Goal: Information Seeking & Learning: Learn about a topic

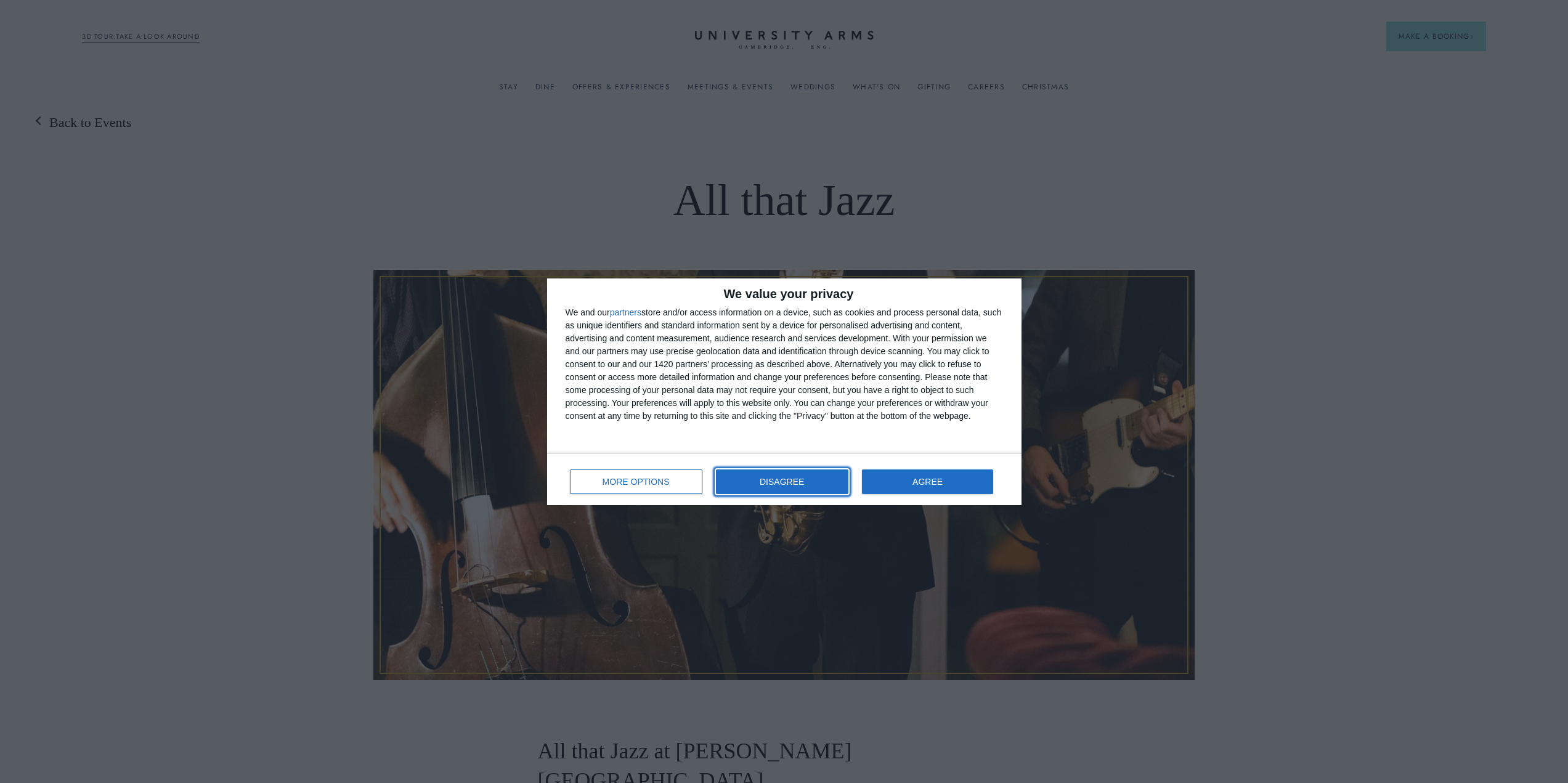
click at [765, 487] on button "DISAGREE" at bounding box center [781, 482] width 132 height 24
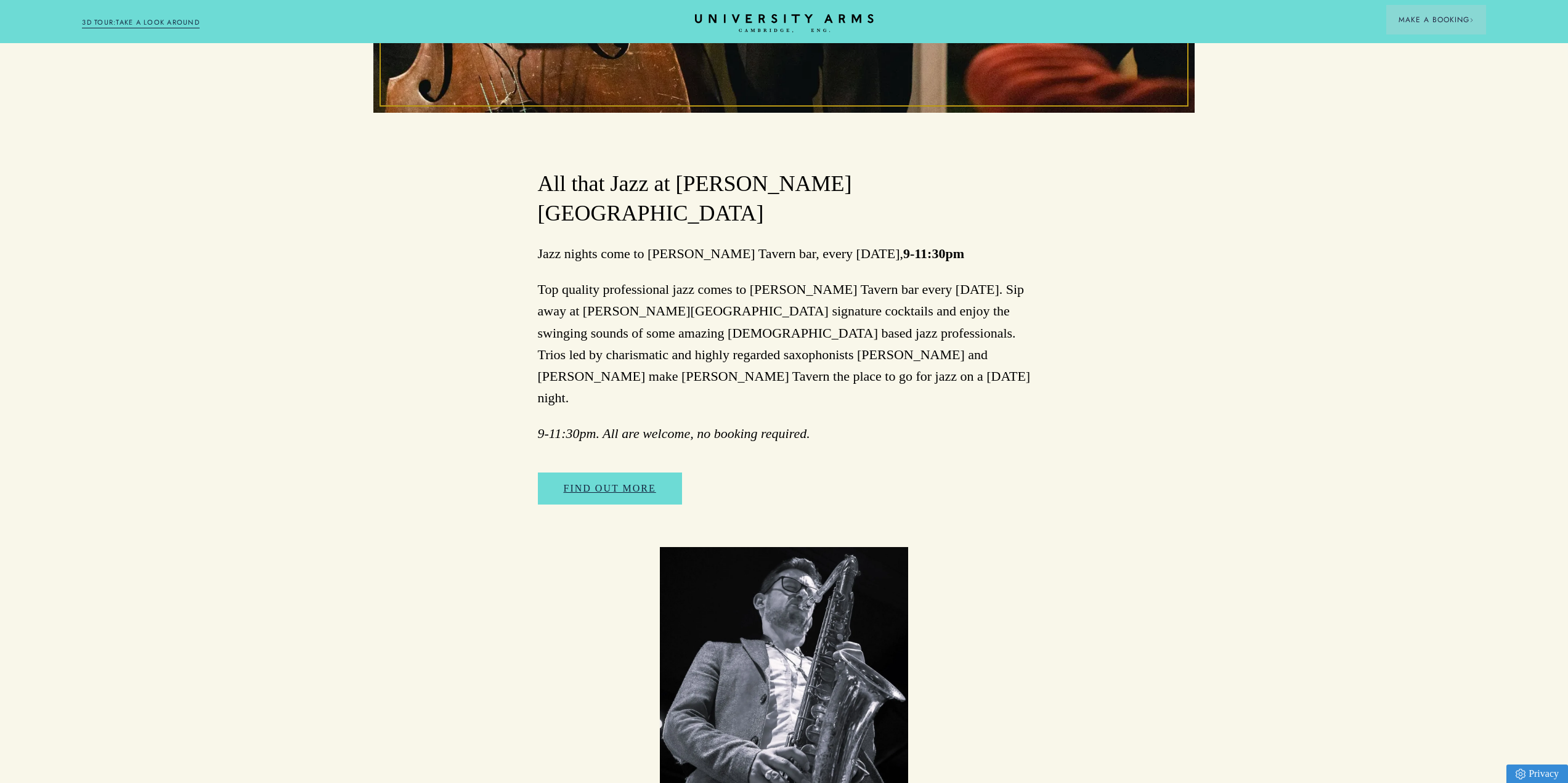
scroll to position [739, 0]
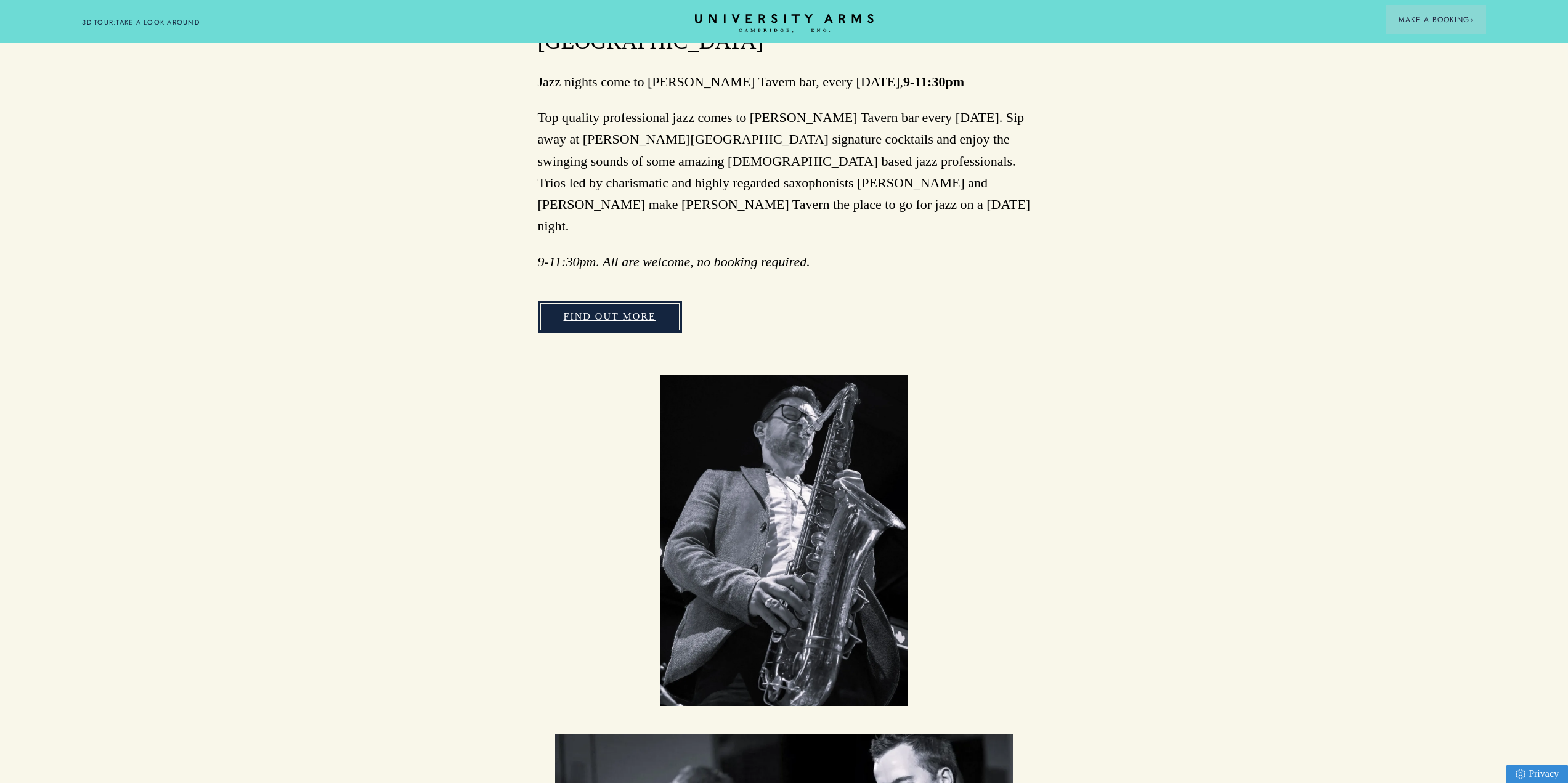
click at [631, 301] on link "FIND OUT MORE" at bounding box center [610, 317] width 144 height 32
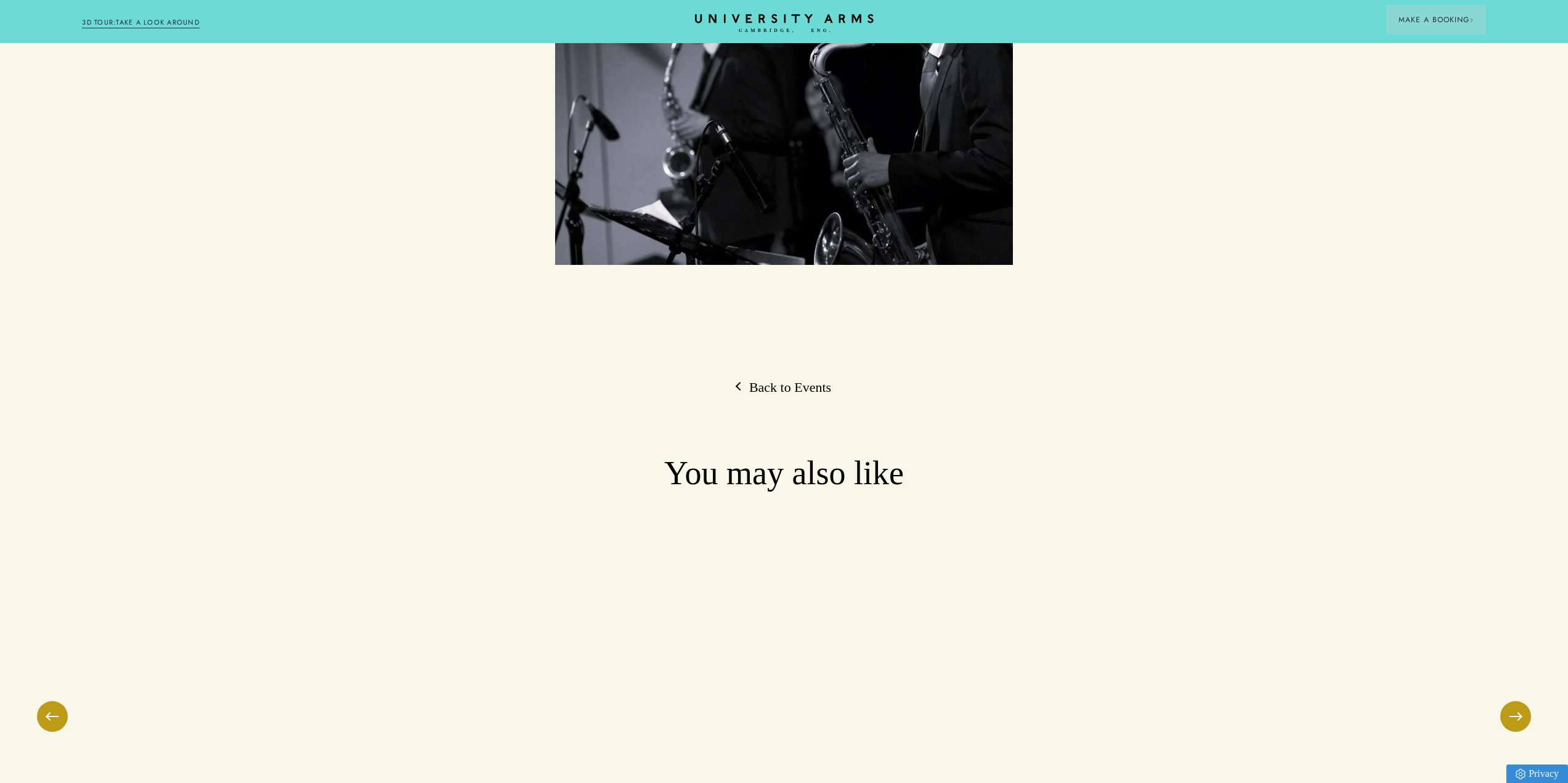
scroll to position [1848, 0]
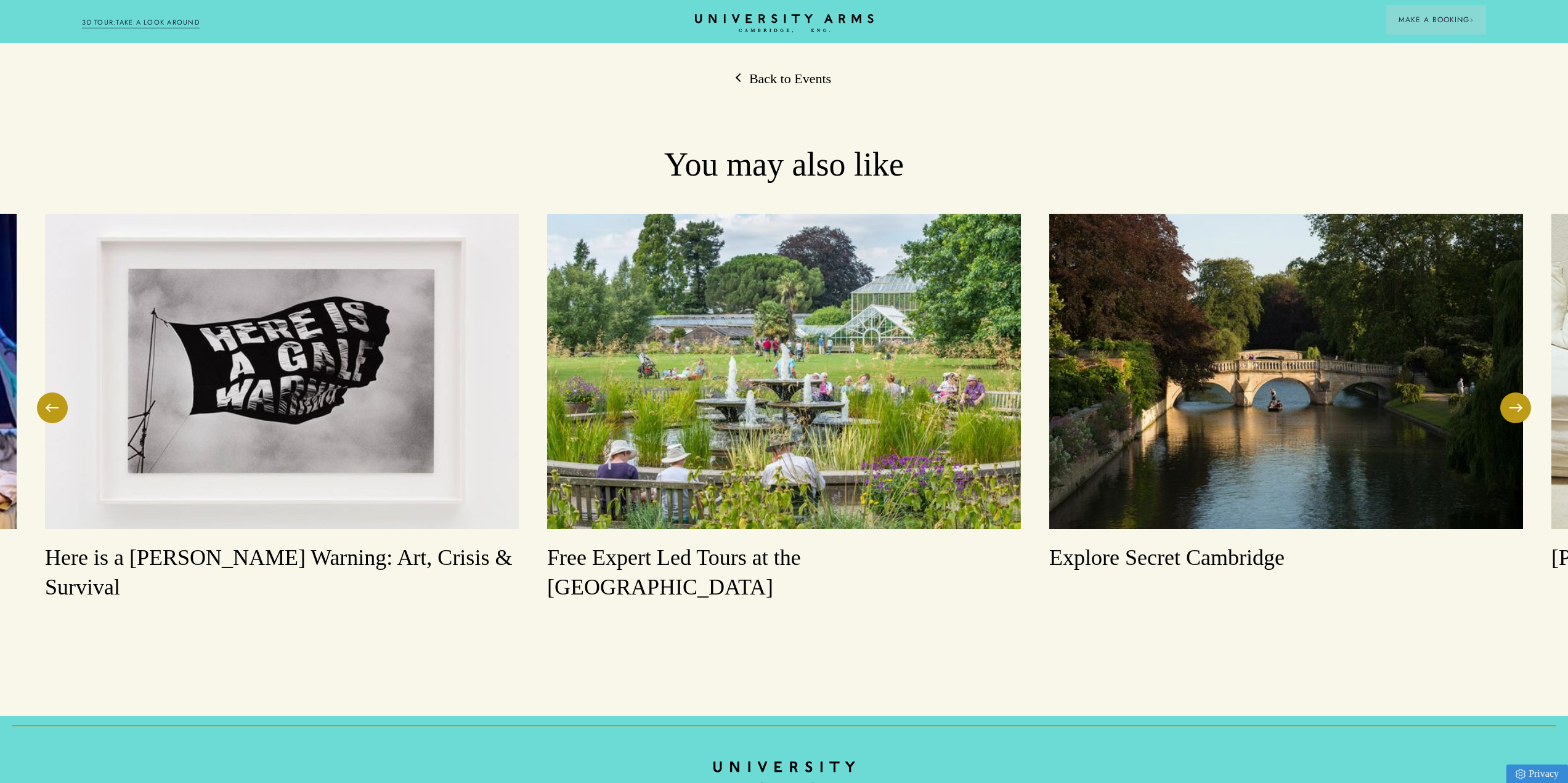
click at [1497, 316] on img at bounding box center [1286, 371] width 474 height 316
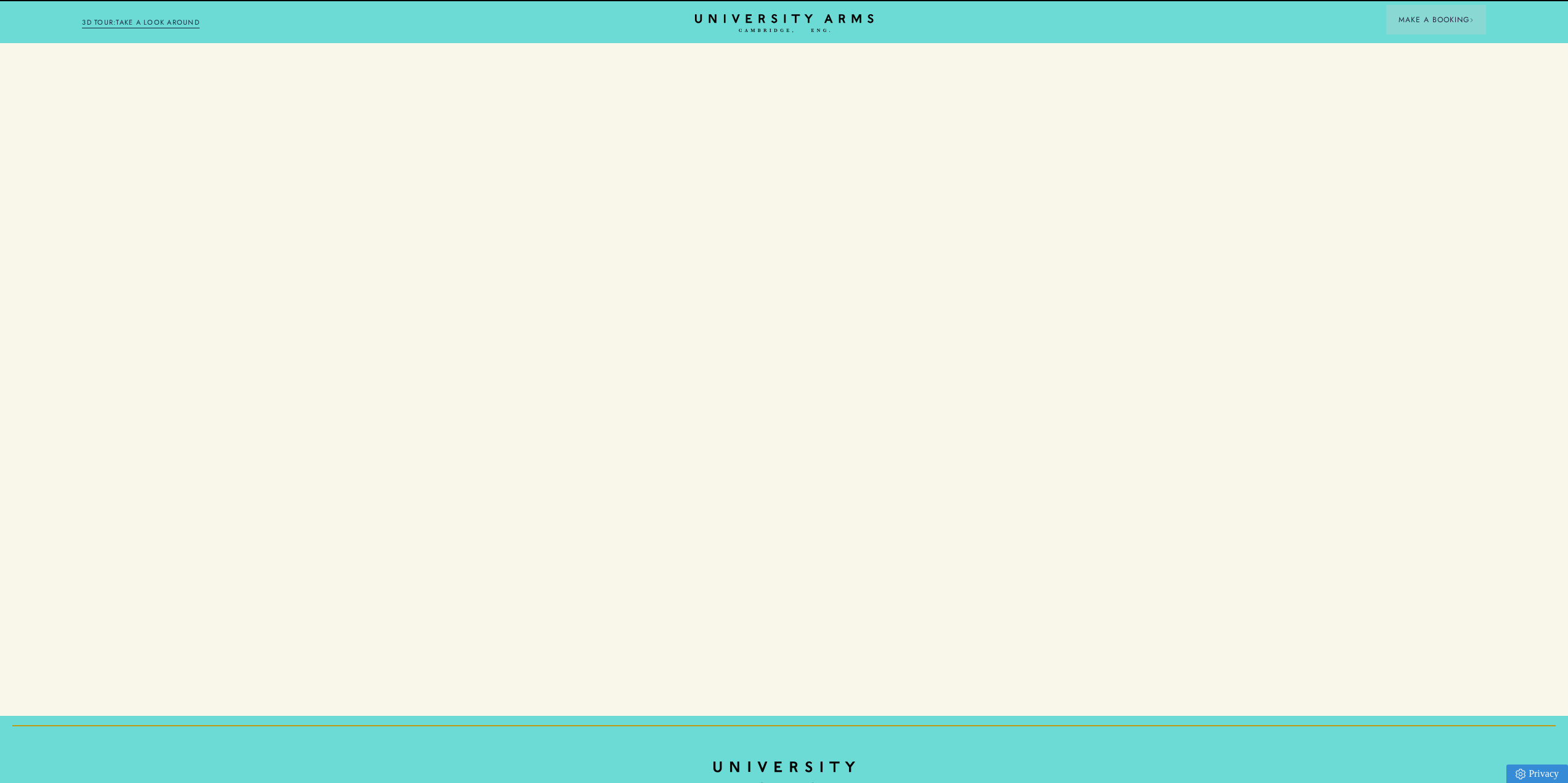
click at [1503, 392] on button at bounding box center [1516, 407] width 31 height 31
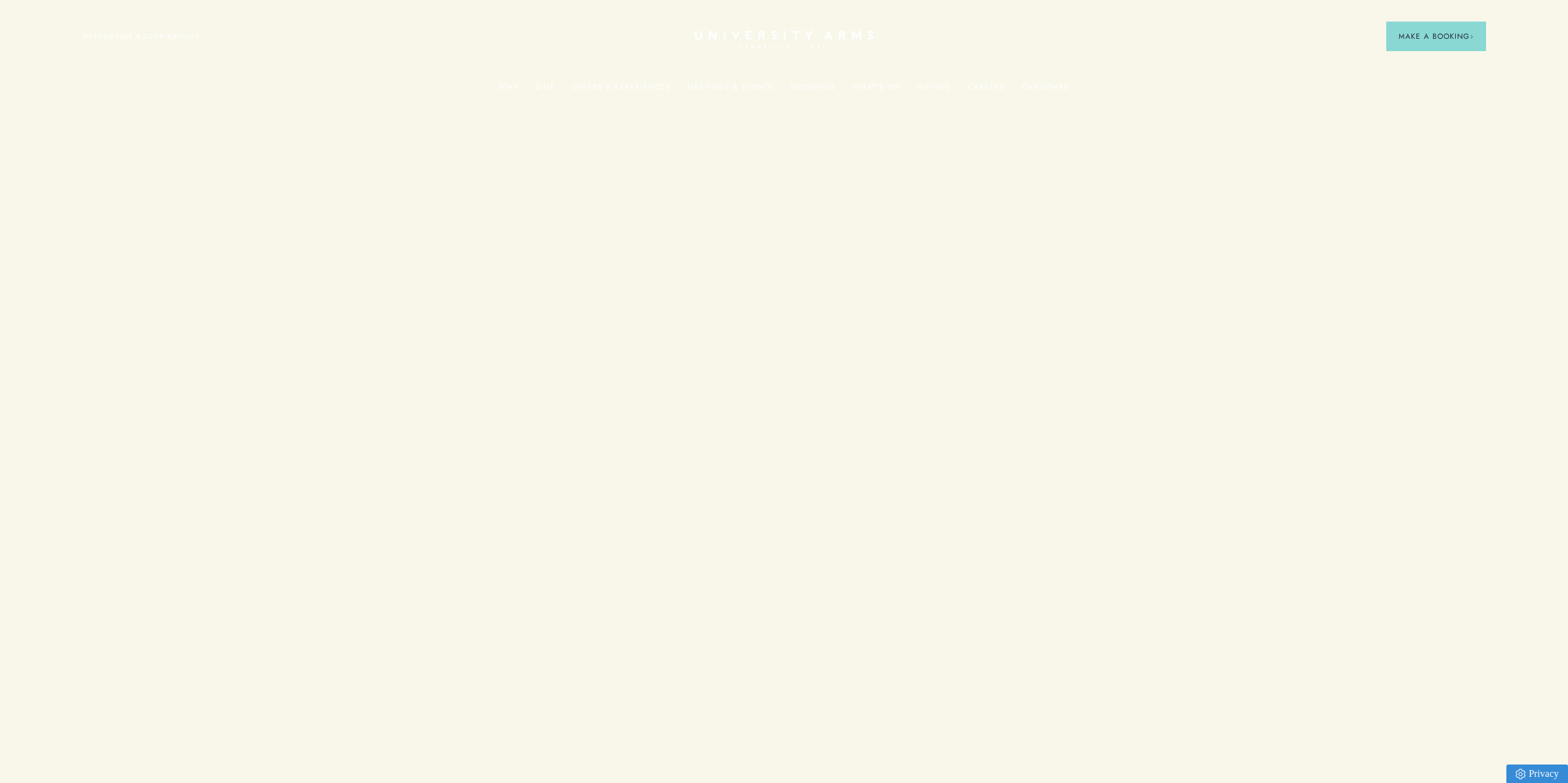
scroll to position [1848, 0]
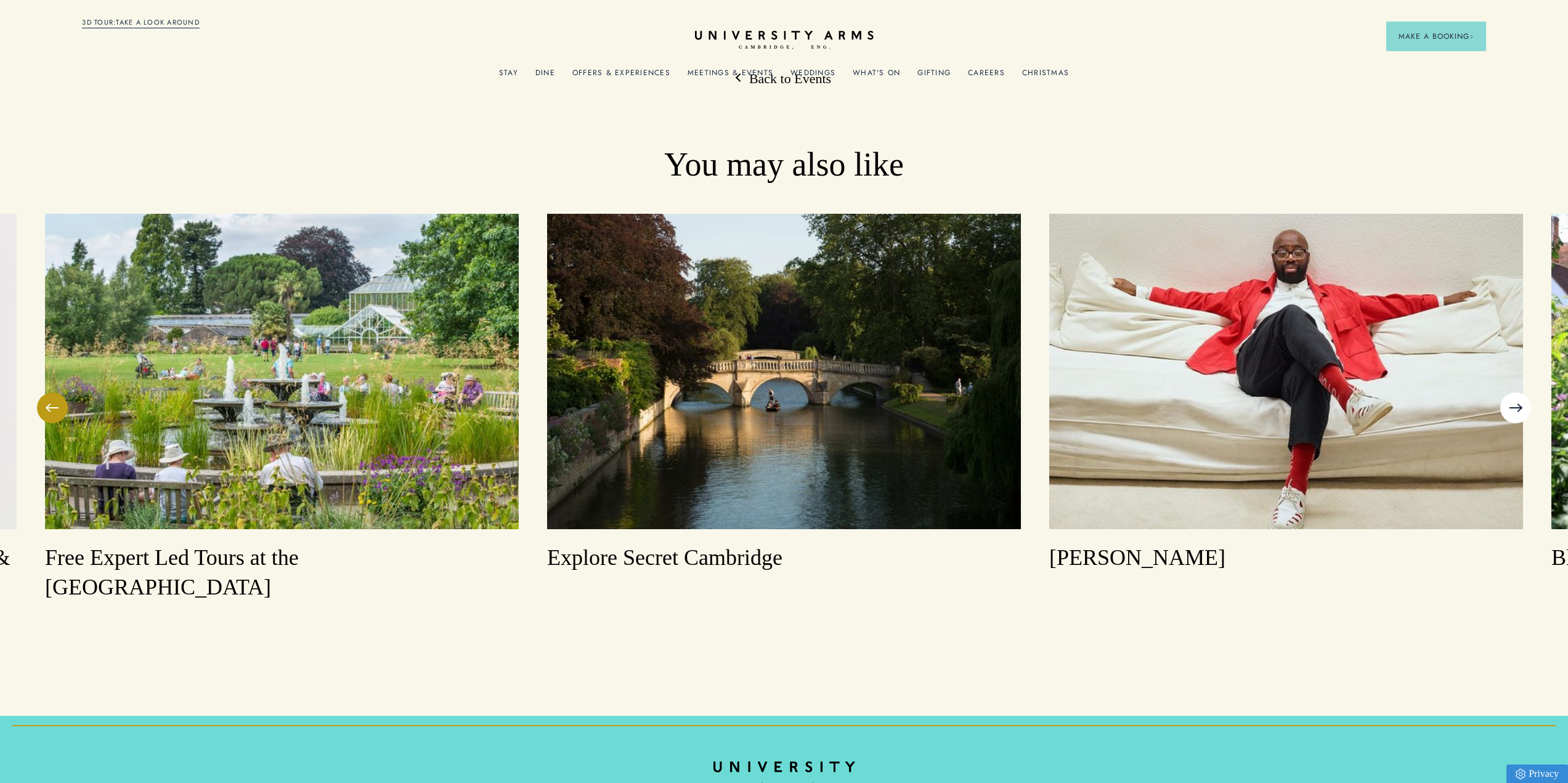
click at [1522, 392] on button at bounding box center [1516, 407] width 31 height 31
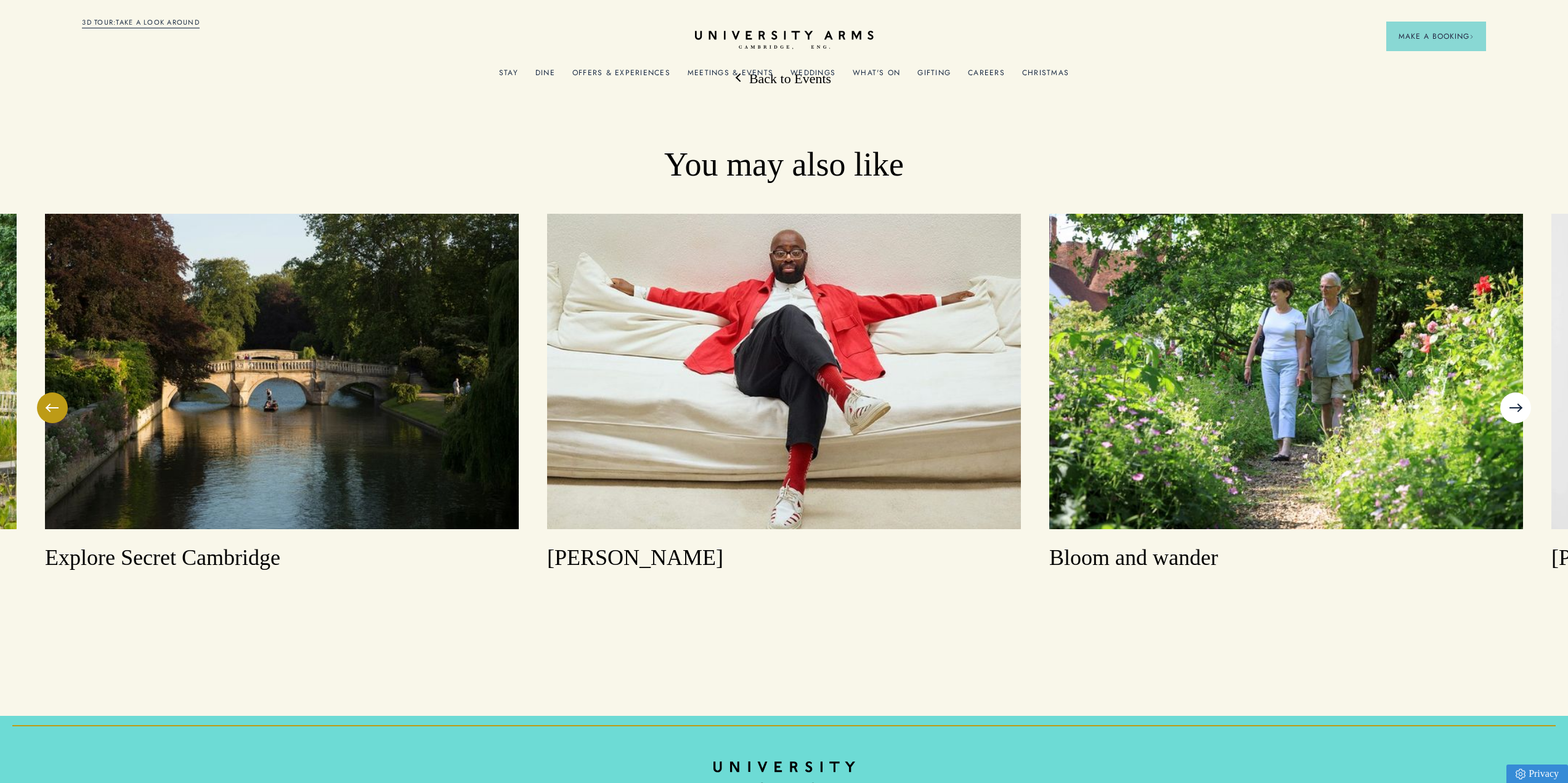
click at [1522, 392] on button at bounding box center [1516, 407] width 31 height 31
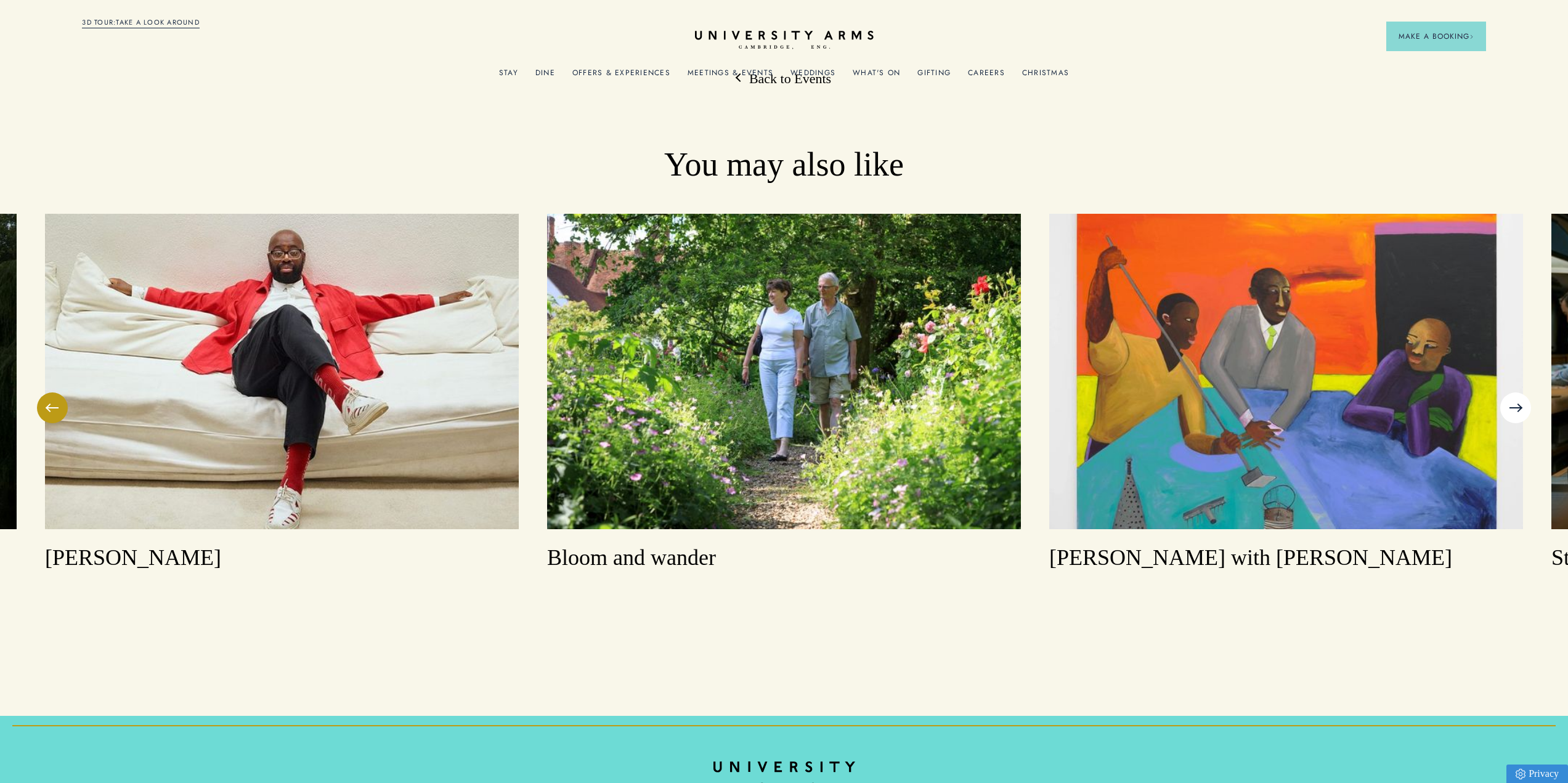
click at [1522, 392] on button at bounding box center [1516, 407] width 31 height 31
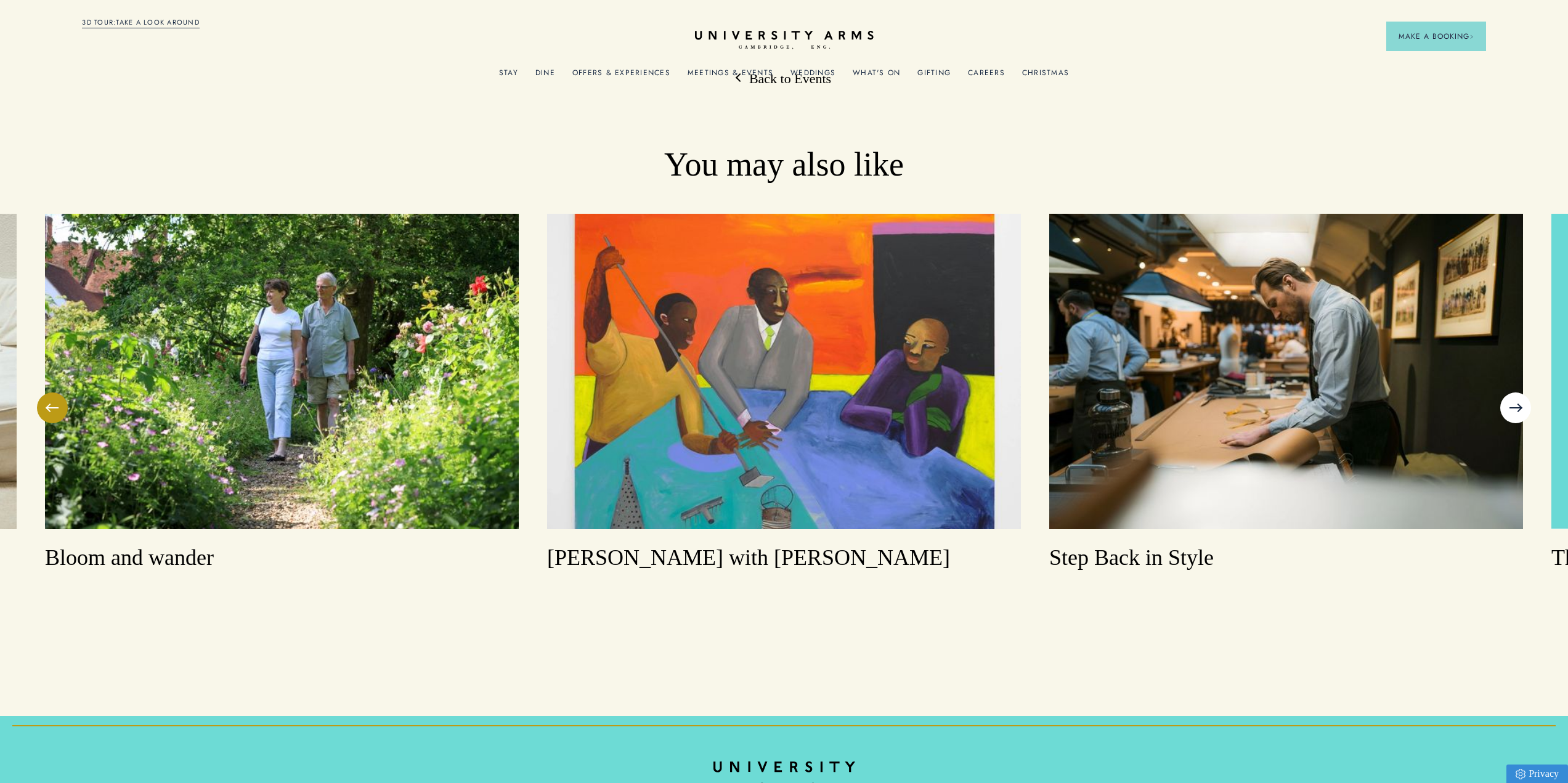
click at [1522, 392] on button at bounding box center [1516, 407] width 31 height 31
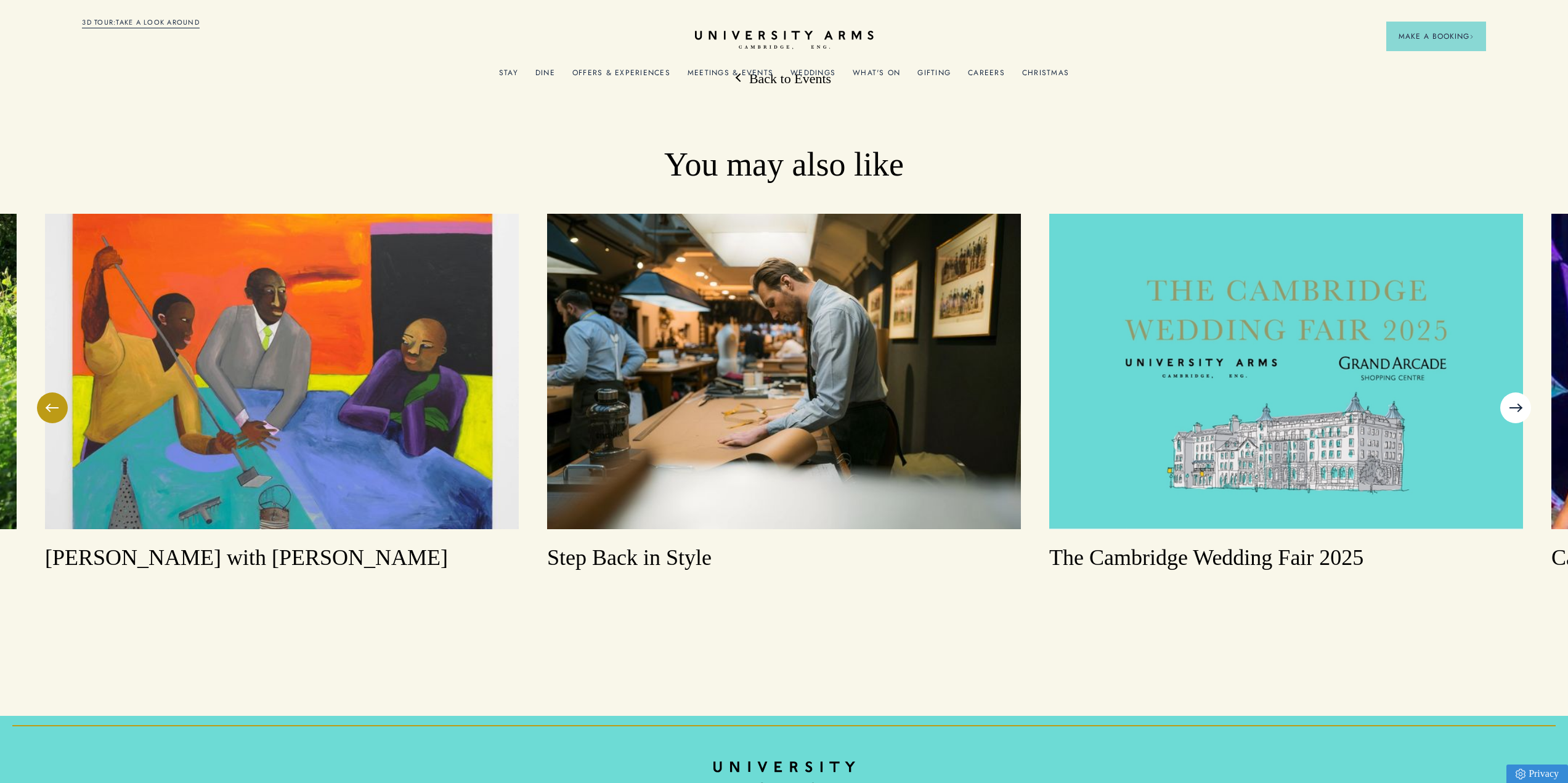
click at [1517, 392] on button at bounding box center [1516, 407] width 31 height 31
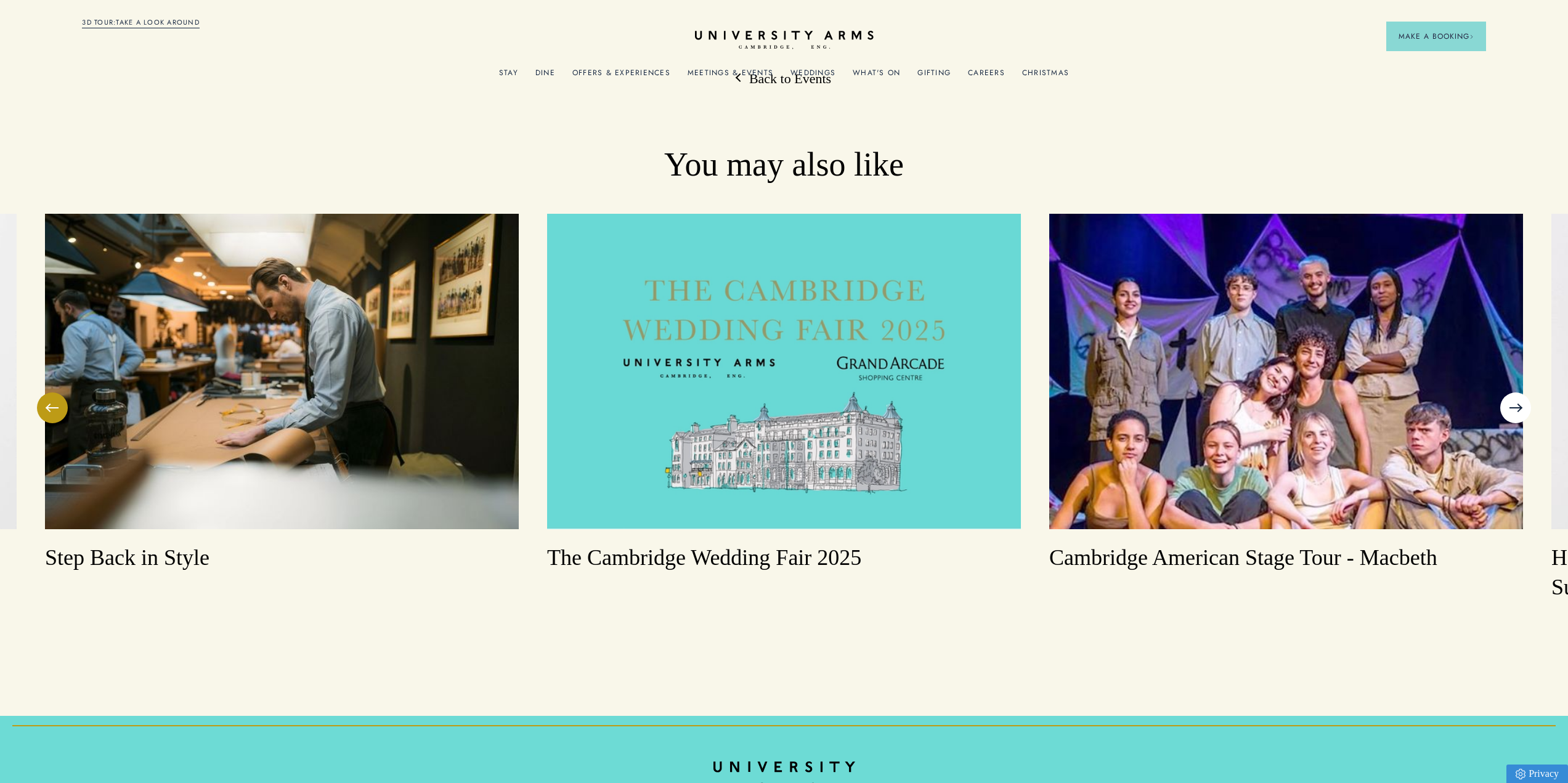
click at [1516, 392] on button at bounding box center [1516, 407] width 31 height 31
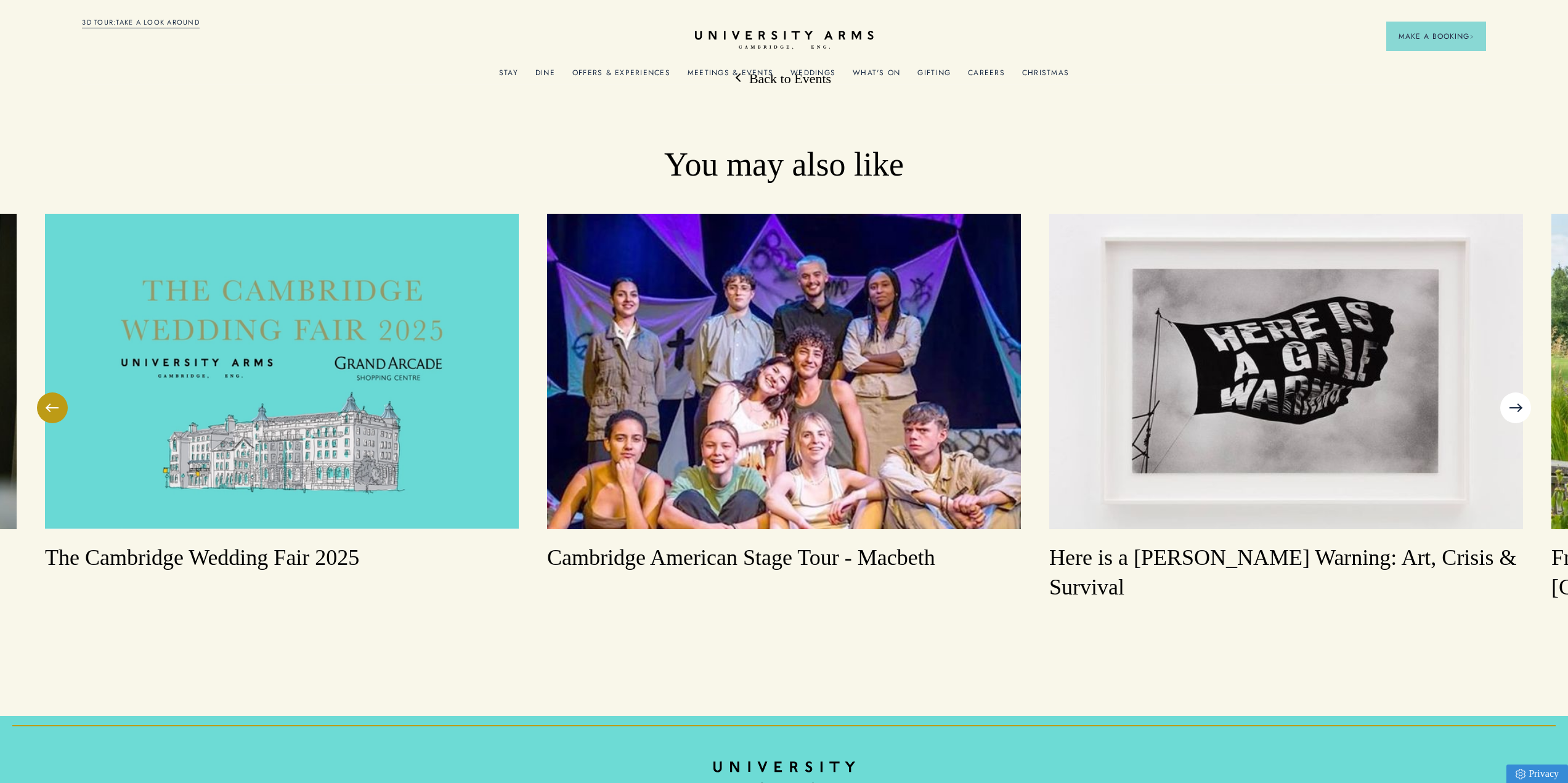
click at [1516, 392] on button at bounding box center [1516, 407] width 31 height 31
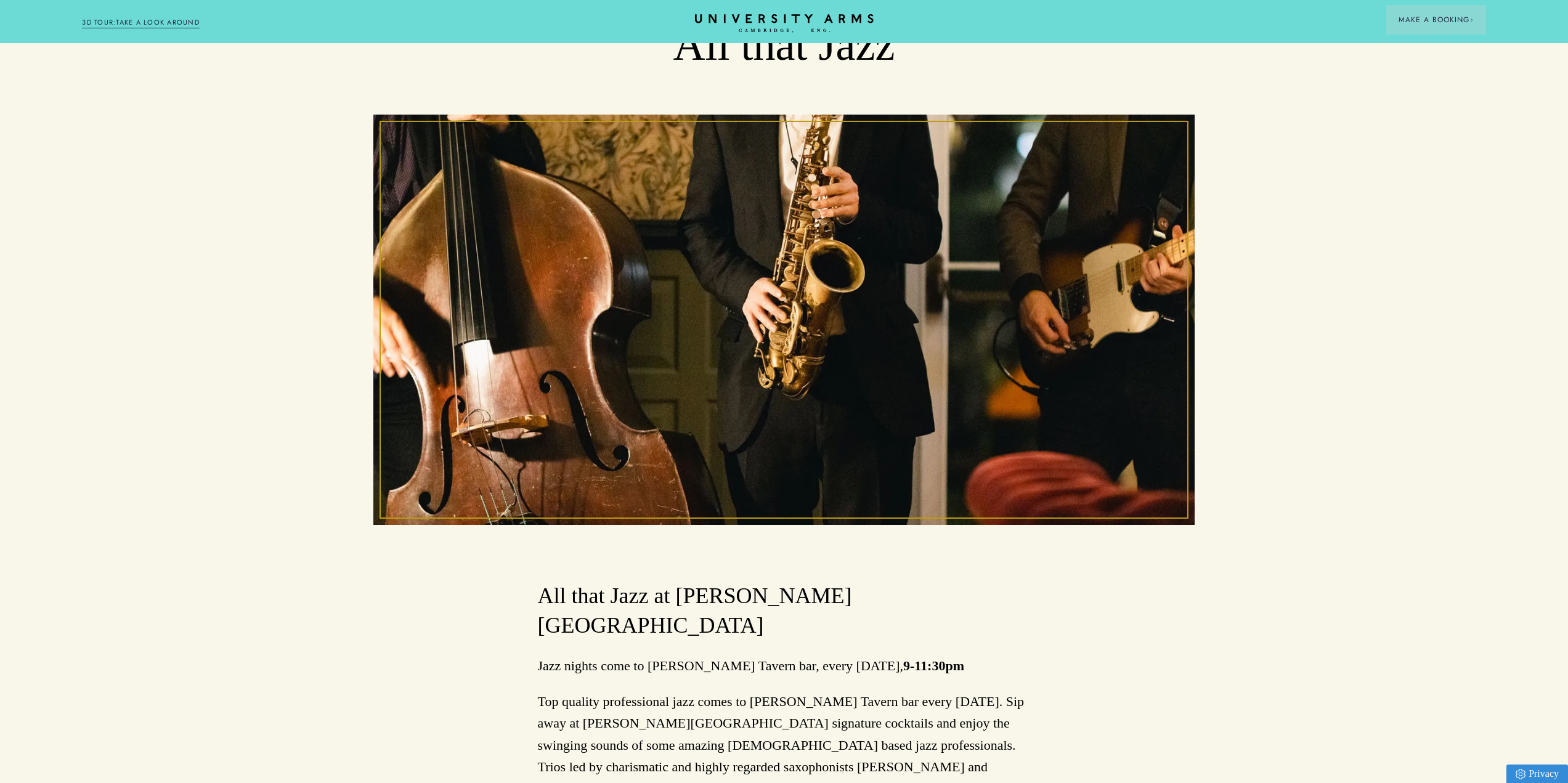
scroll to position [0, 0]
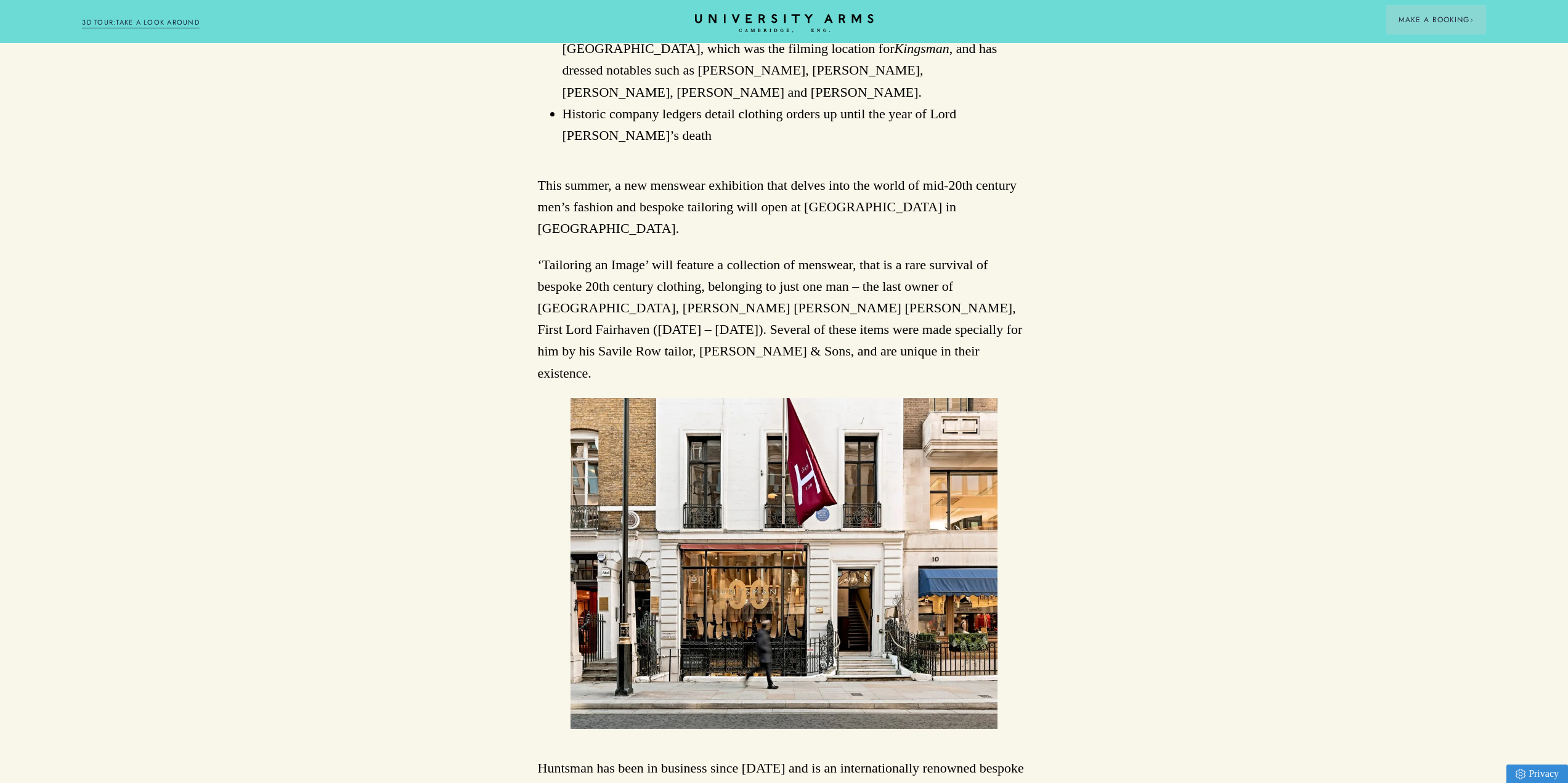
scroll to position [924, 0]
